Goal: Find specific page/section: Find specific page/section

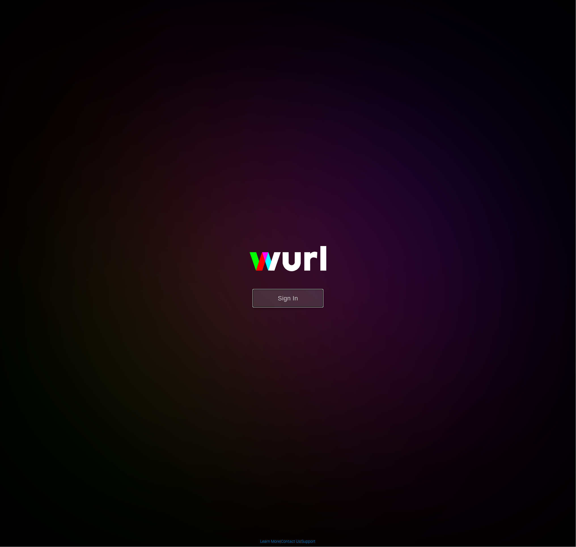
click at [292, 303] on button "Sign In" at bounding box center [287, 298] width 71 height 18
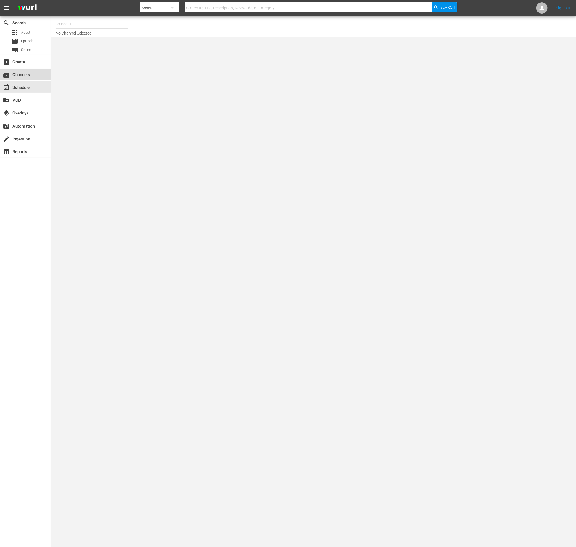
click at [33, 80] on div "subscriptions Channels" at bounding box center [25, 74] width 51 height 11
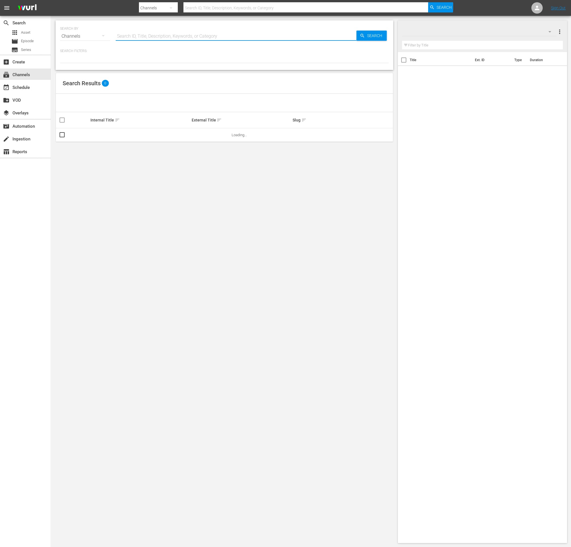
click at [130, 37] on input "text" at bounding box center [236, 36] width 241 height 14
type input "red"
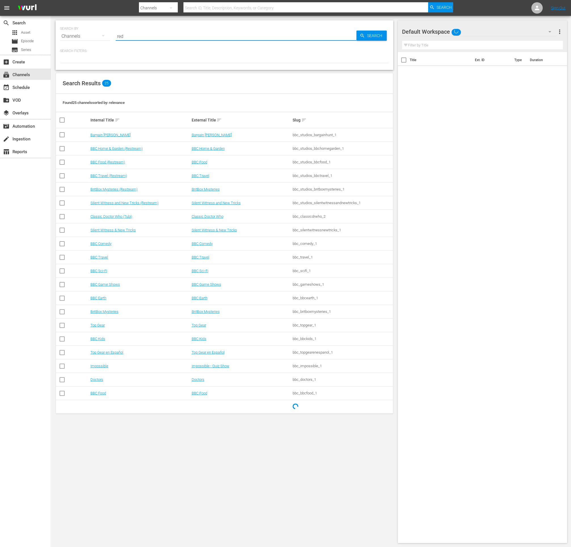
type input "red"
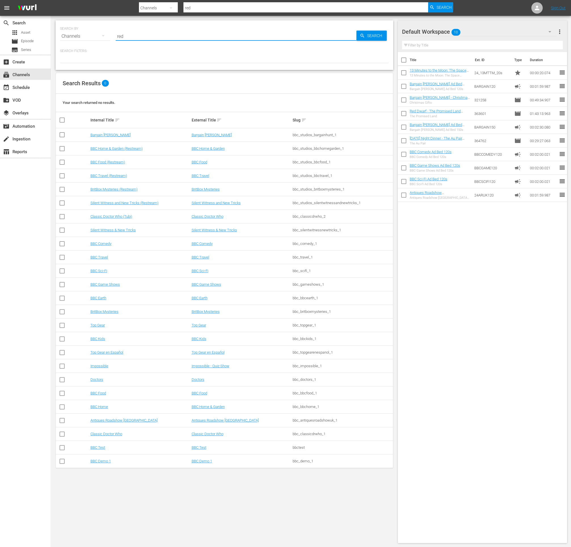
type input "red"
click at [548, 29] on icon "button" at bounding box center [549, 31] width 7 height 7
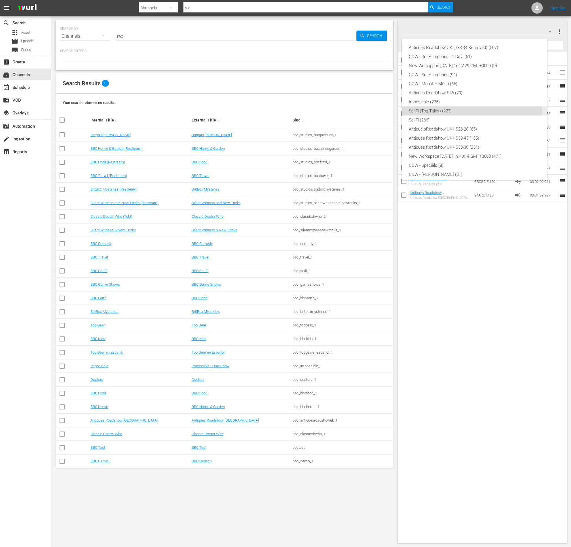
click at [438, 110] on div "Sci-Fi (Top Titles) (227)" at bounding box center [473, 111] width 131 height 9
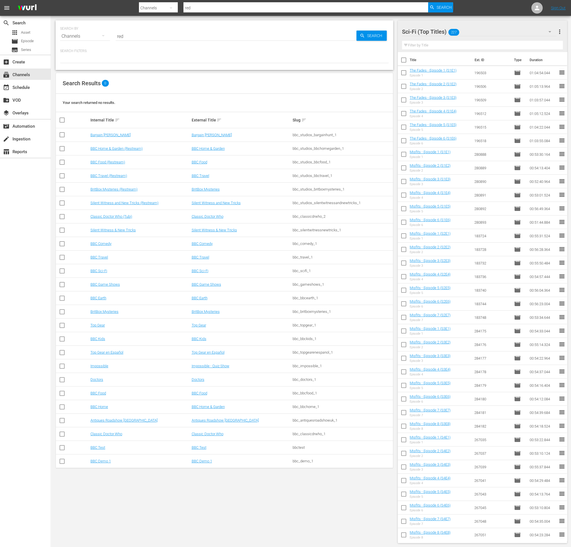
click at [416, 47] on input "text" at bounding box center [482, 45] width 161 height 9
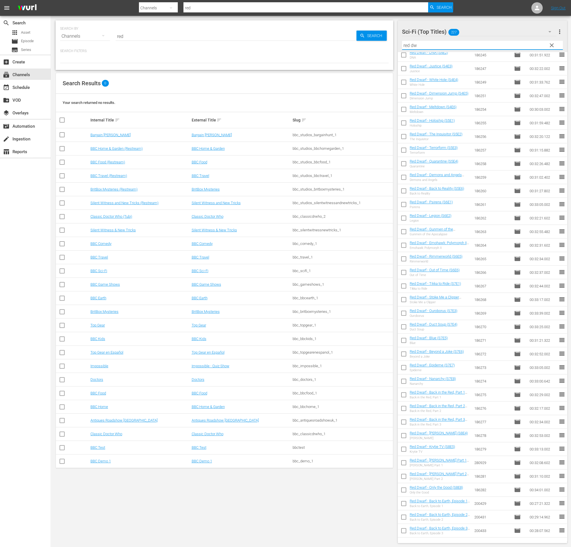
scroll to position [531, 0]
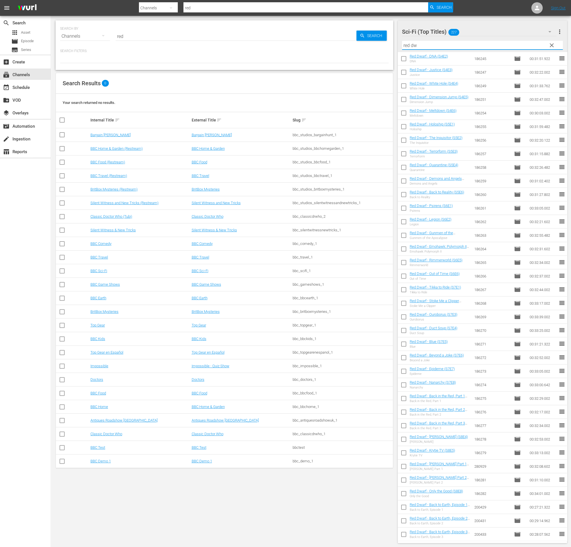
type input "red dw"
